Goal: Transaction & Acquisition: Book appointment/travel/reservation

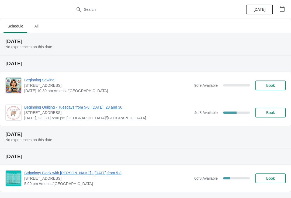
click at [118, 106] on span "Beginning Quilting - Tuesdays from 5-8, [DATE], 23 and 30" at bounding box center [107, 106] width 167 height 5
click at [40, 80] on span "Beginning Sewing" at bounding box center [107, 79] width 167 height 5
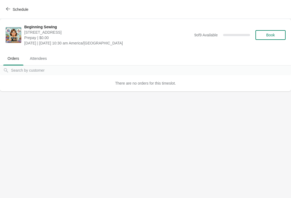
click at [10, 10] on span "Schedule" at bounding box center [17, 9] width 21 height 5
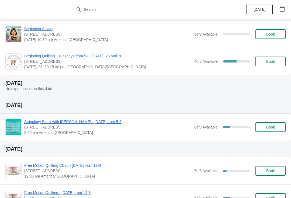
scroll to position [53, 0]
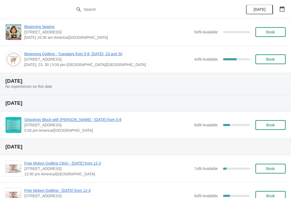
click at [115, 121] on span "Stripology Block with [PERSON_NAME] - [DATE] from 5-8" at bounding box center [107, 119] width 167 height 5
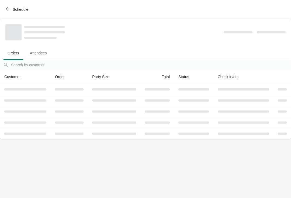
scroll to position [0, 0]
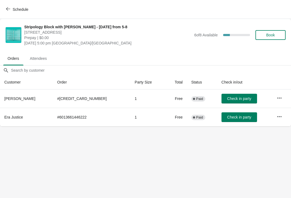
click at [271, 35] on span "Book" at bounding box center [270, 35] width 9 height 4
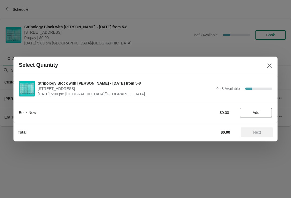
click at [255, 113] on span "Add" at bounding box center [255, 112] width 7 height 4
click at [256, 129] on button "Next" at bounding box center [256, 132] width 32 height 10
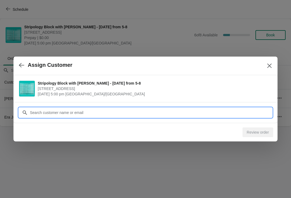
click at [156, 114] on input "Customer" at bounding box center [151, 113] width 242 height 10
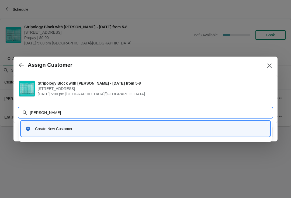
type input "Karyn"
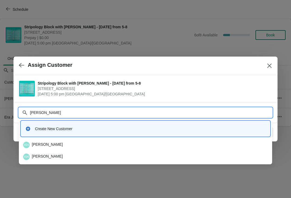
click at [38, 144] on div "KH Karyn Harper" at bounding box center [145, 144] width 244 height 6
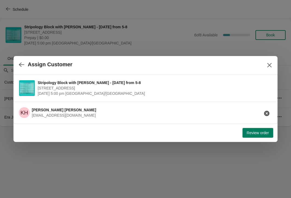
click at [261, 133] on span "Review order" at bounding box center [257, 132] width 22 height 4
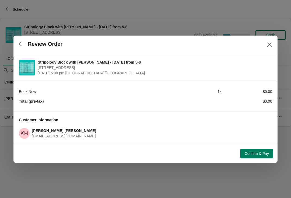
click at [261, 155] on span "Confirm & Pay" at bounding box center [256, 153] width 24 height 4
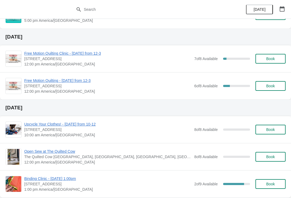
scroll to position [160, 0]
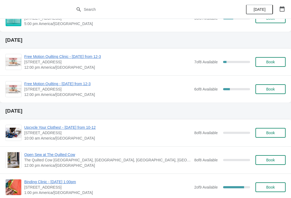
click at [103, 58] on span "Free Motion Quilting Clinic - [DATE] from 12-3" at bounding box center [107, 56] width 167 height 5
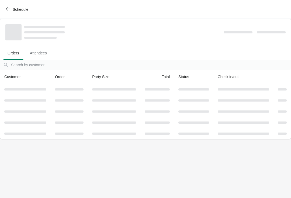
scroll to position [0, 0]
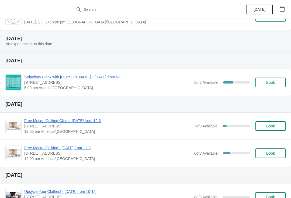
scroll to position [100, 0]
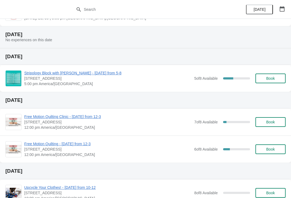
click at [69, 146] on span "Free Motion Quilting - [DATE] from 12-3" at bounding box center [107, 143] width 167 height 5
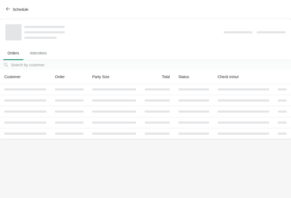
scroll to position [0, 0]
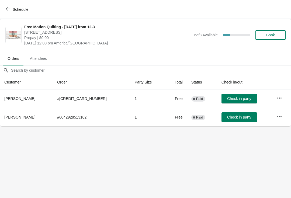
click at [9, 8] on icon "button" at bounding box center [8, 9] width 4 height 4
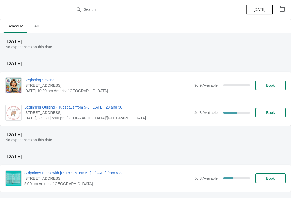
click at [125, 109] on span "Beginning Quilting - Tuesdays from 5-8, [DATE], 23 and 30" at bounding box center [107, 106] width 167 height 5
